Goal: Check status

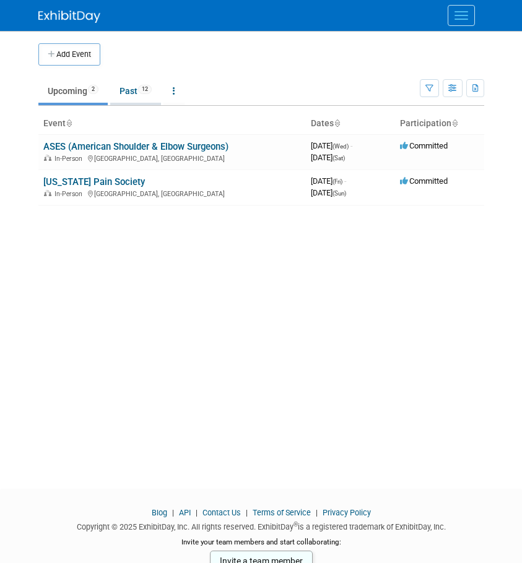
click at [140, 85] on link "Past 12" at bounding box center [135, 91] width 51 height 24
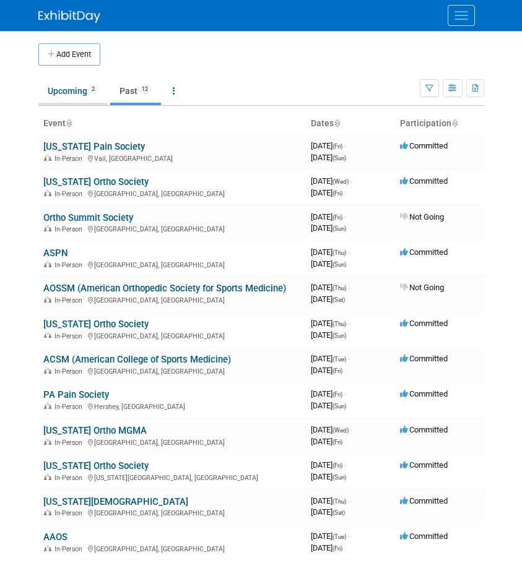
click at [58, 85] on link "Upcoming 2" at bounding box center [72, 91] width 69 height 24
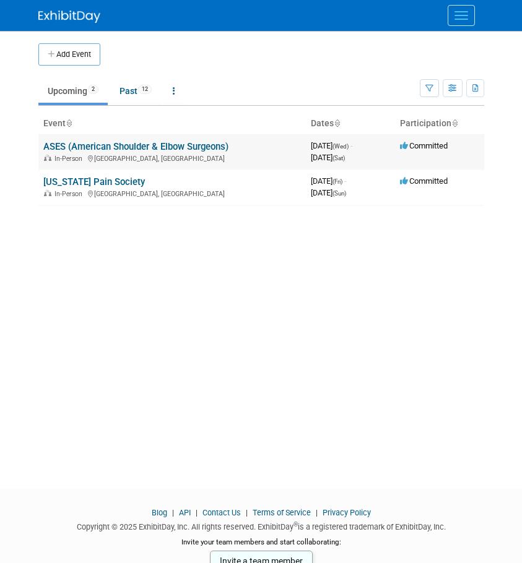
click at [118, 146] on link "ASES (American Shoulder & Elbow Surgeons)" at bounding box center [135, 146] width 185 height 11
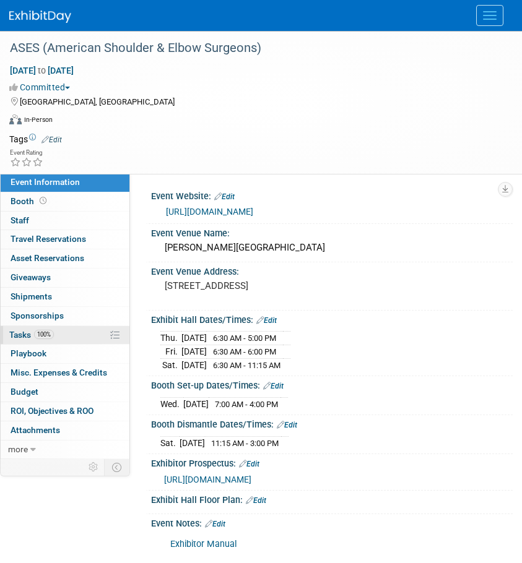
click at [30, 339] on span "Tasks 100%" at bounding box center [31, 335] width 45 height 10
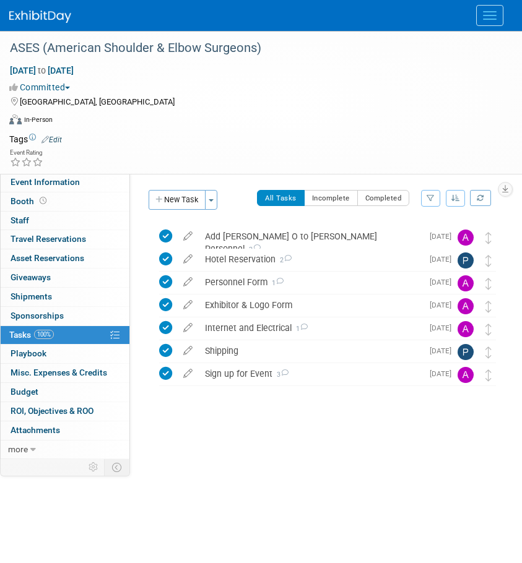
click at [32, 11] on img at bounding box center [40, 17] width 62 height 12
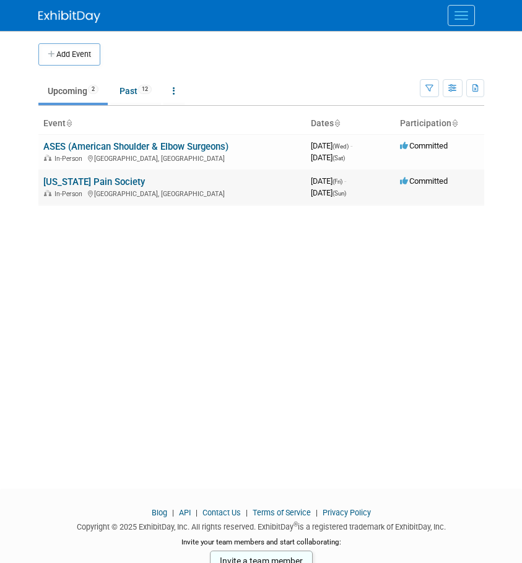
click at [71, 181] on link "[US_STATE] Pain Society" at bounding box center [93, 181] width 101 height 11
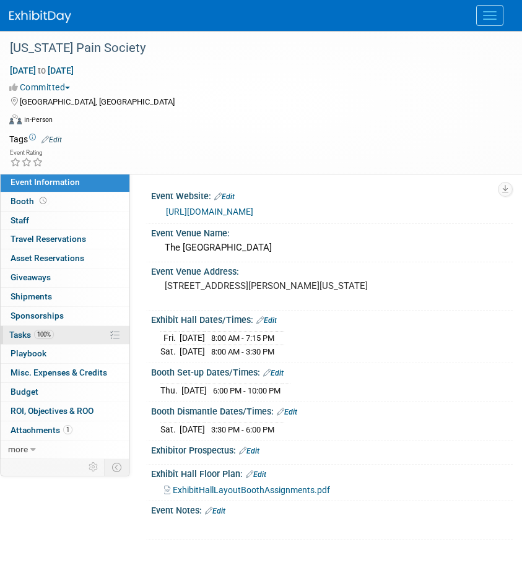
click at [14, 341] on link "100% Tasks 100%" at bounding box center [65, 335] width 129 height 19
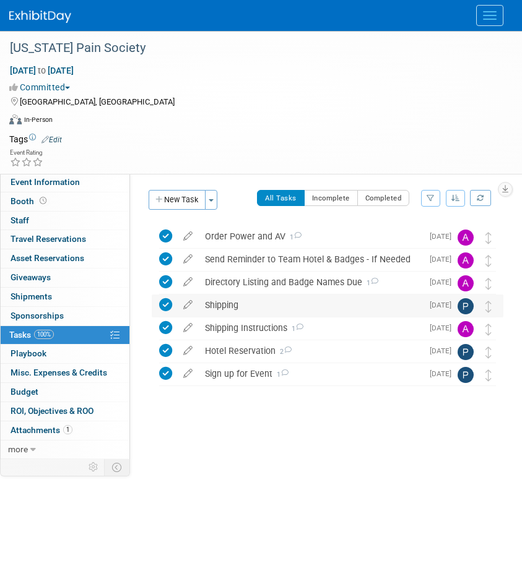
click at [334, 303] on div "Shipping" at bounding box center [310, 305] width 223 height 21
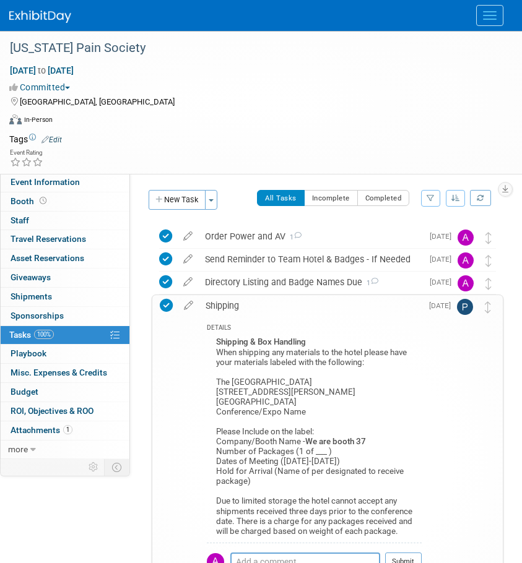
click at [29, 337] on span "Tasks 100%" at bounding box center [31, 335] width 45 height 10
